Goal: Task Accomplishment & Management: Use online tool/utility

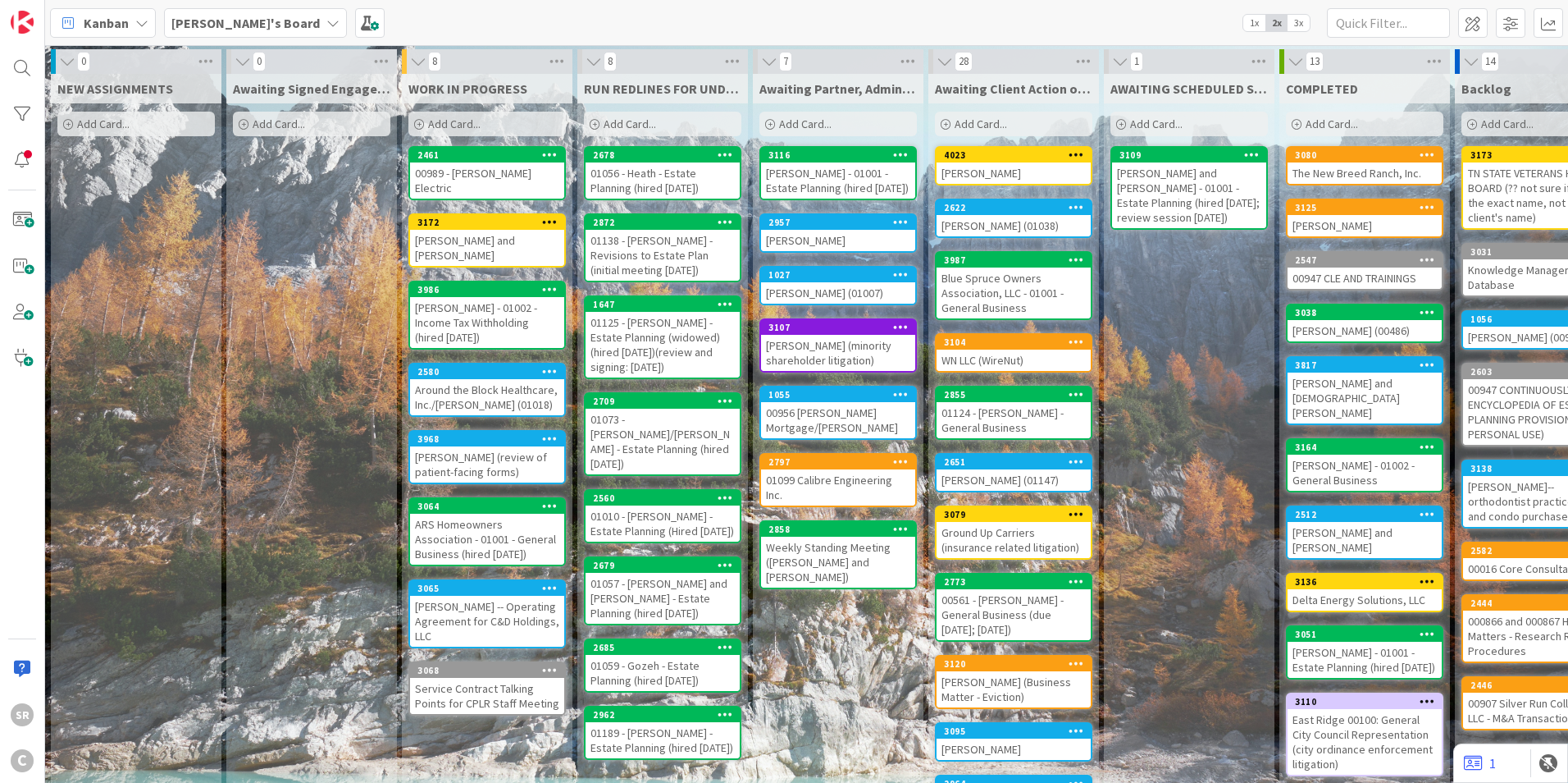
click at [517, 169] on div "00989 - [PERSON_NAME] Electric" at bounding box center [486, 180] width 154 height 36
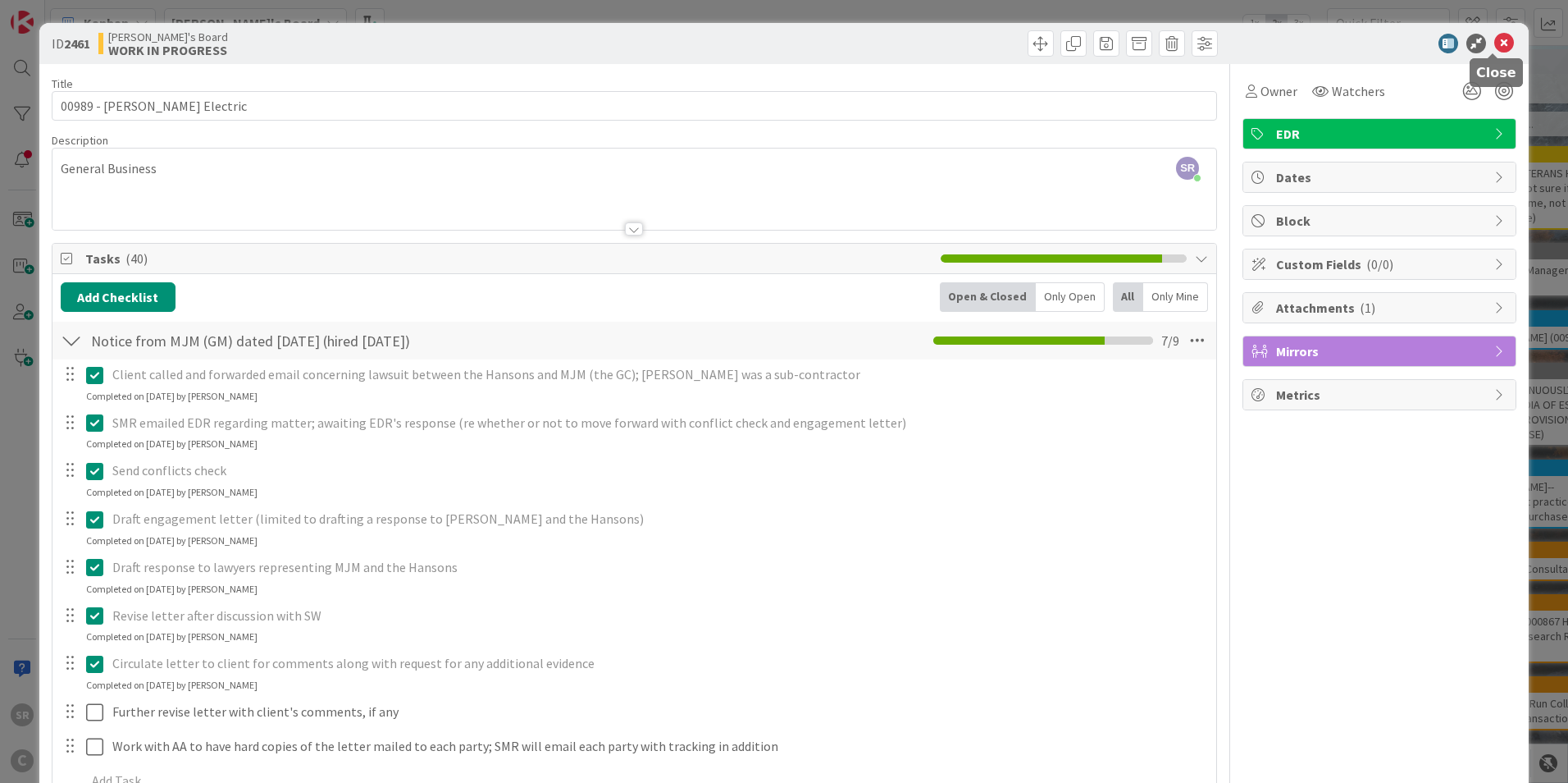
click at [1496, 43] on icon at bounding box center [1504, 43] width 19 height 19
